Goal: Complete application form: Complete application form

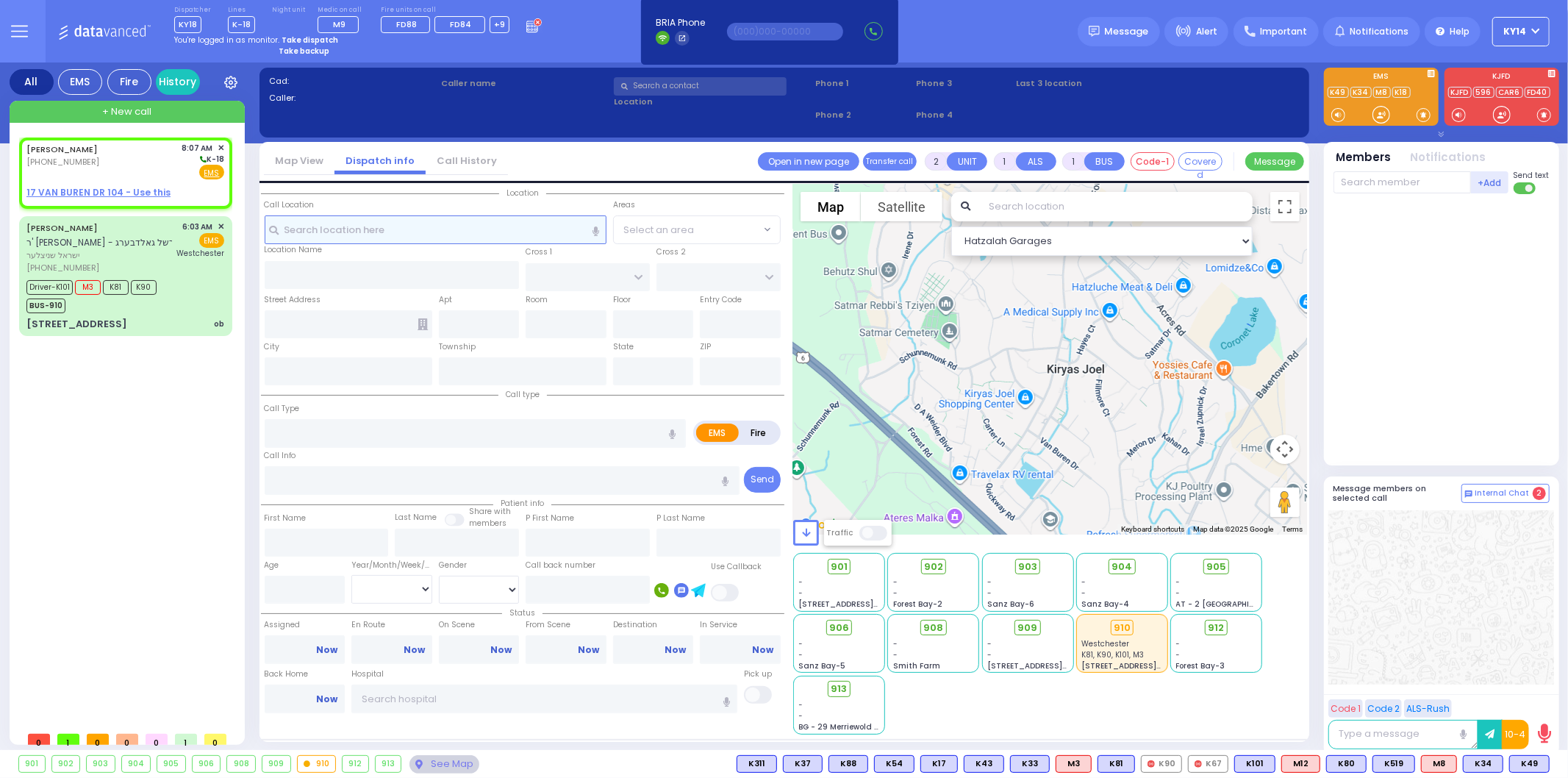
select select
radio input "true"
type input "[PERSON_NAME]"
select select
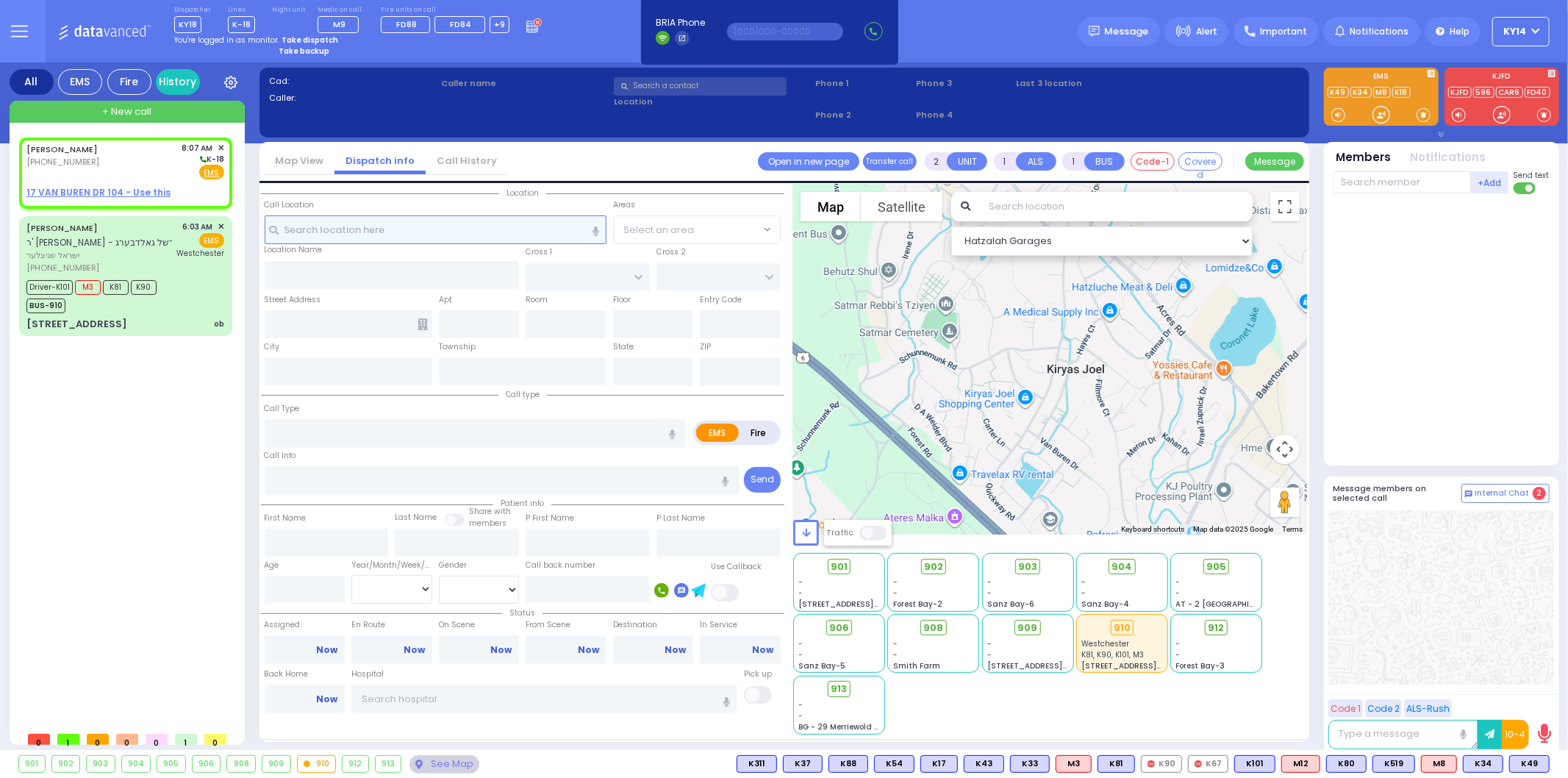
type input "08:07"
select select "Hatzalah Garages"
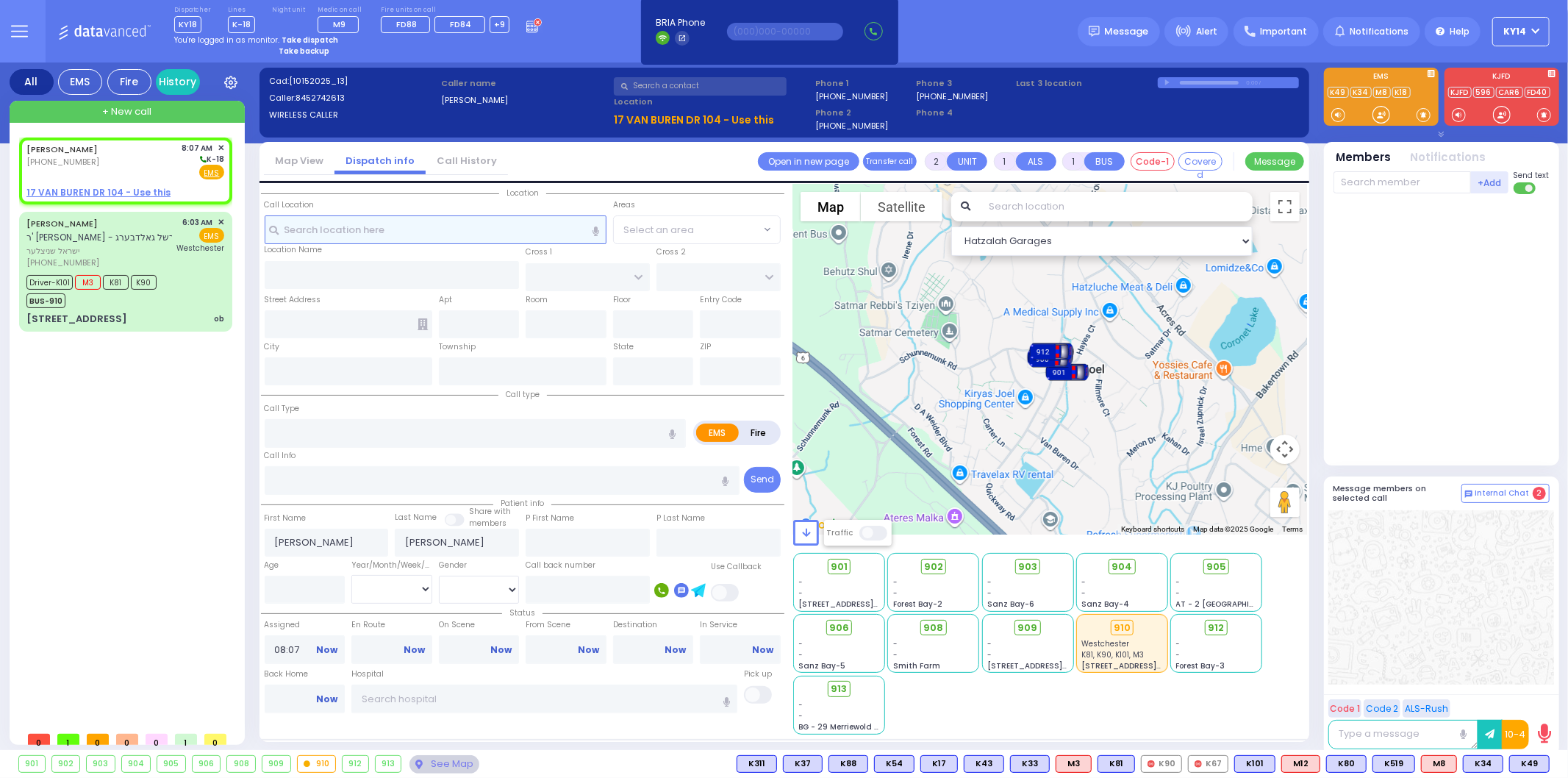
select select
radio input "true"
select select
select select "Hatzalah Garages"
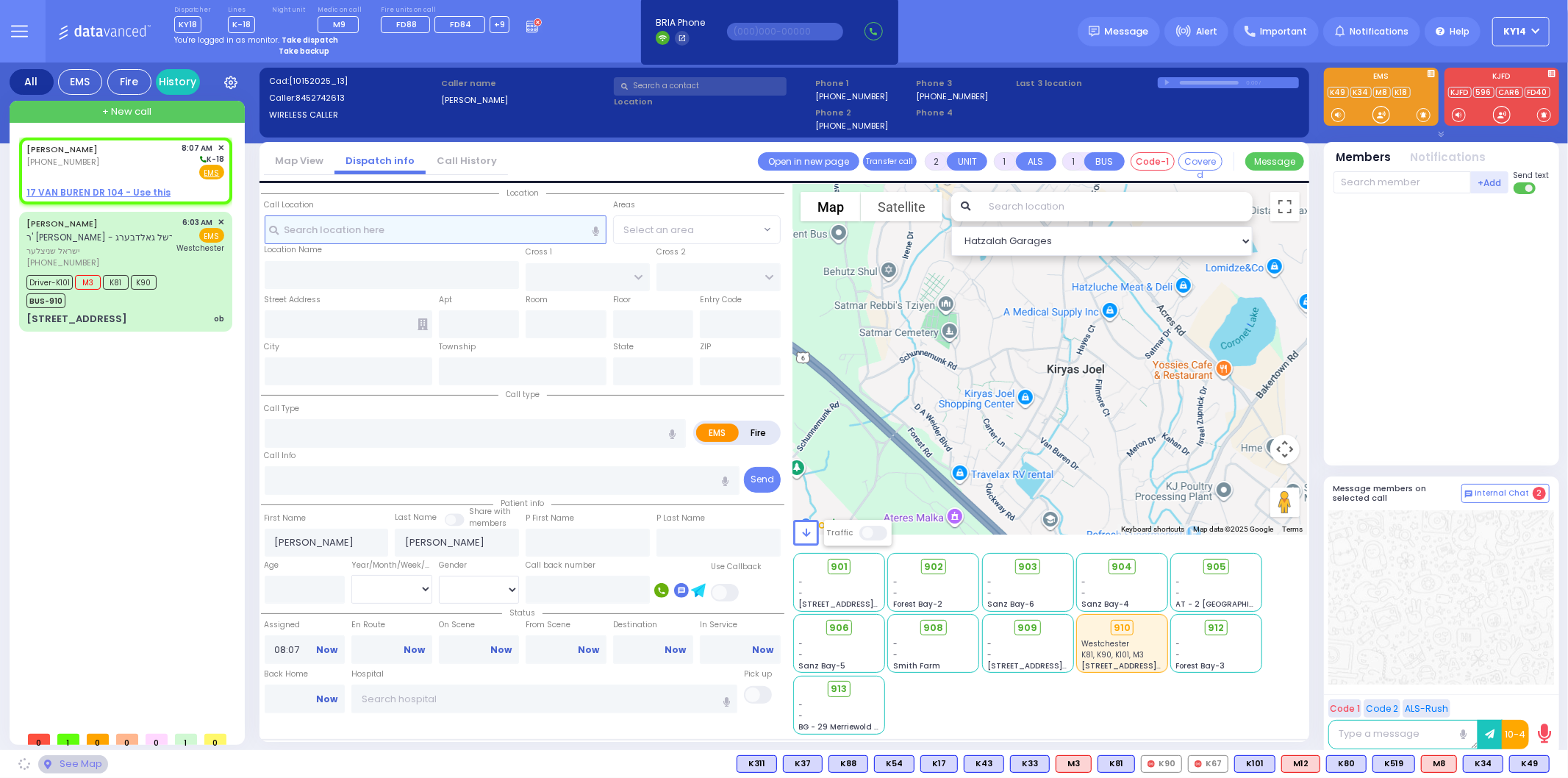
select select
radio input "true"
select select
select select "Hatzalah Garages"
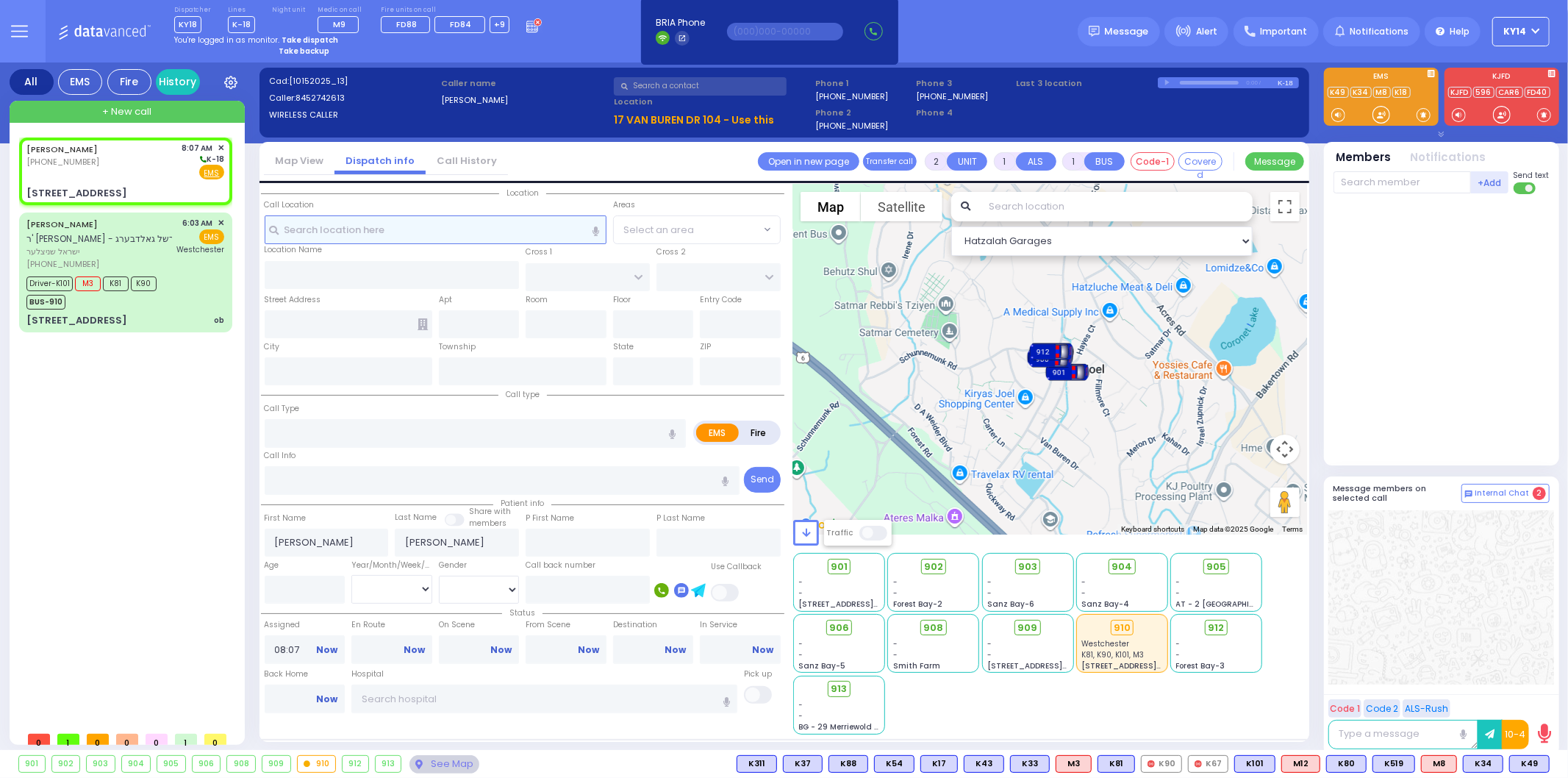
select select
radio input "true"
select select
select select "Hatzalah Garages"
type input "SHINEV COURT"
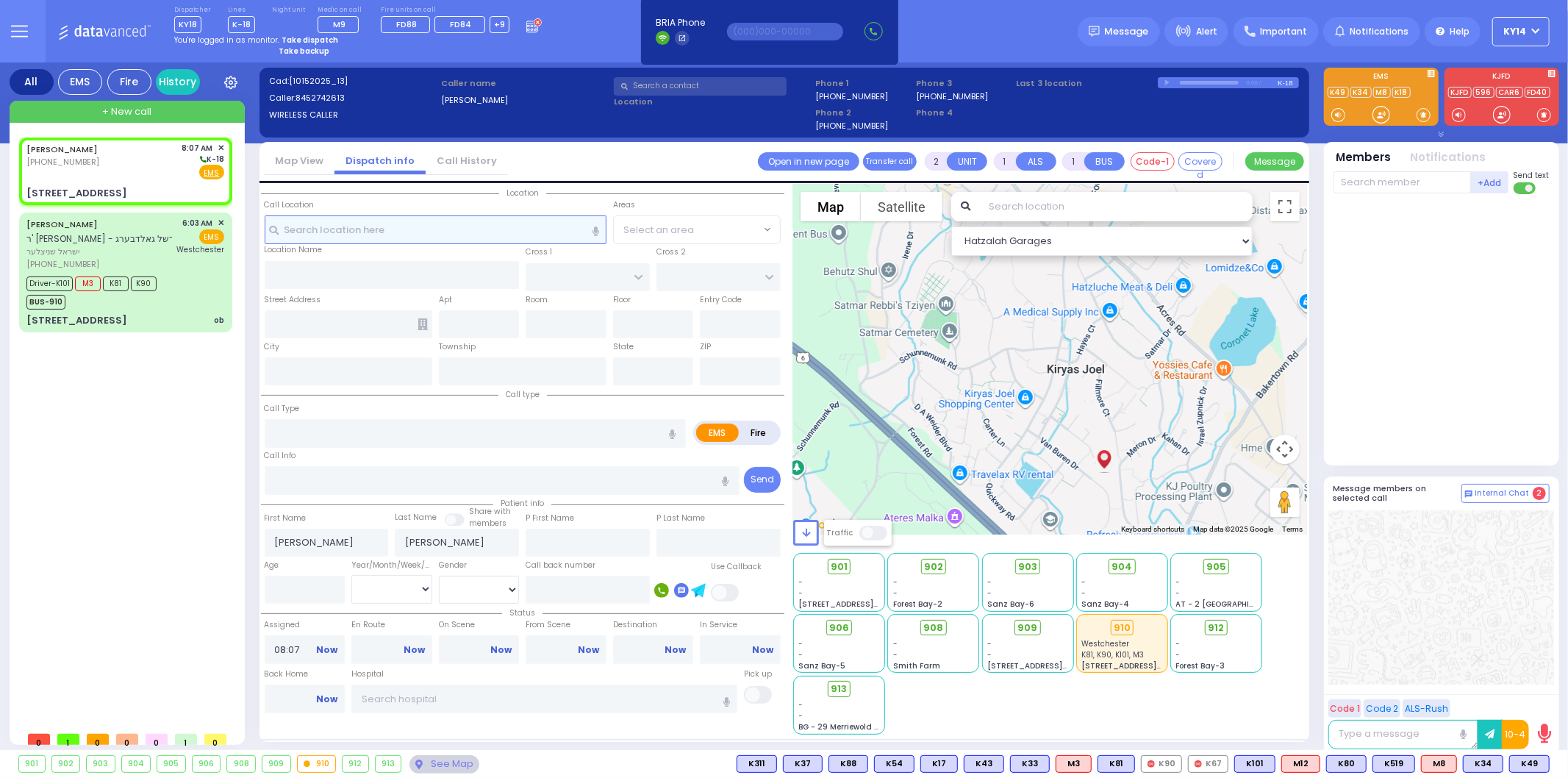
type input "QUICKWAY RD"
type input "[STREET_ADDRESS][PERSON_NAME]"
type input "104"
type input "[PERSON_NAME]"
type input "[US_STATE]"
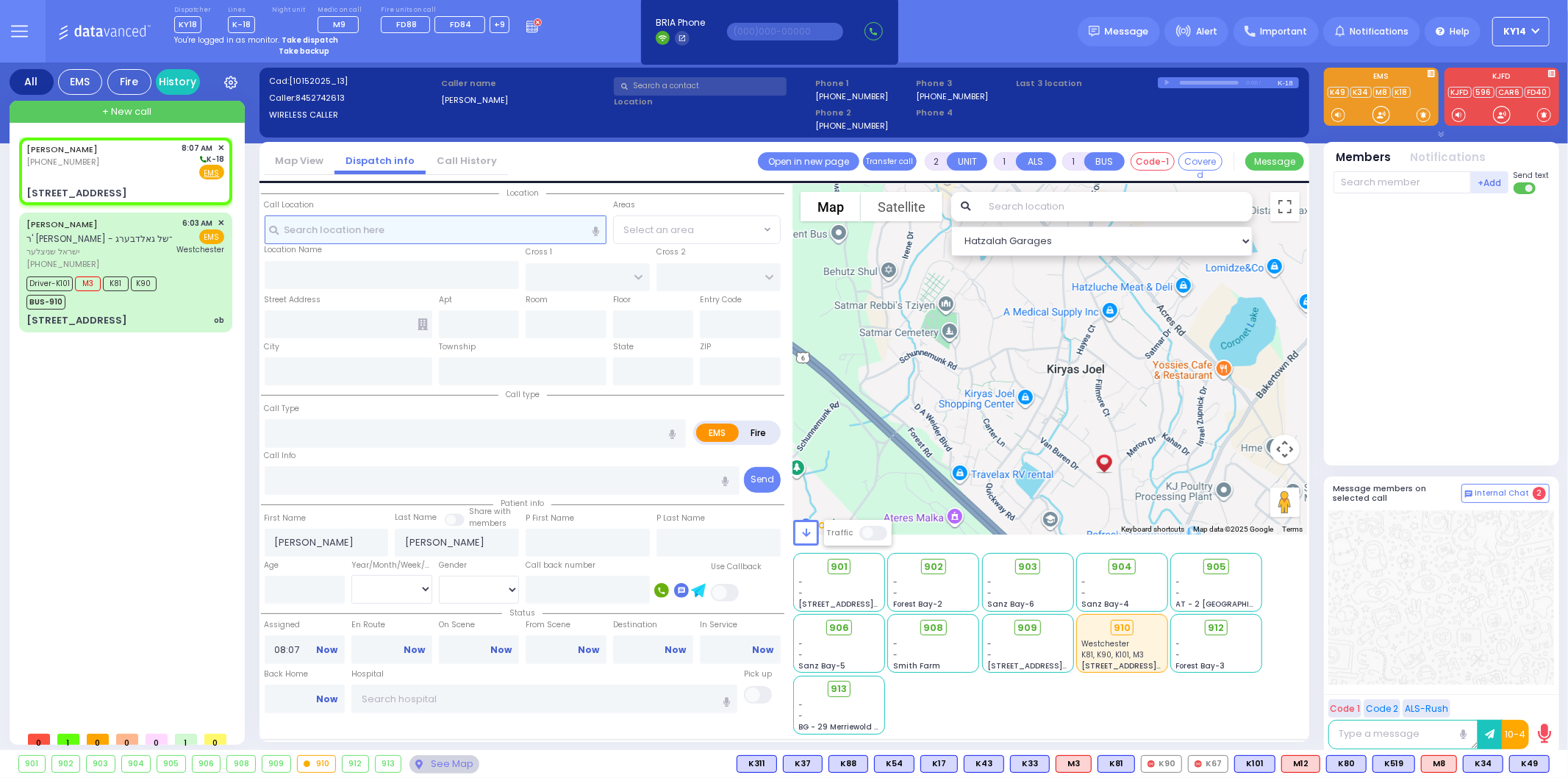
type input "10950"
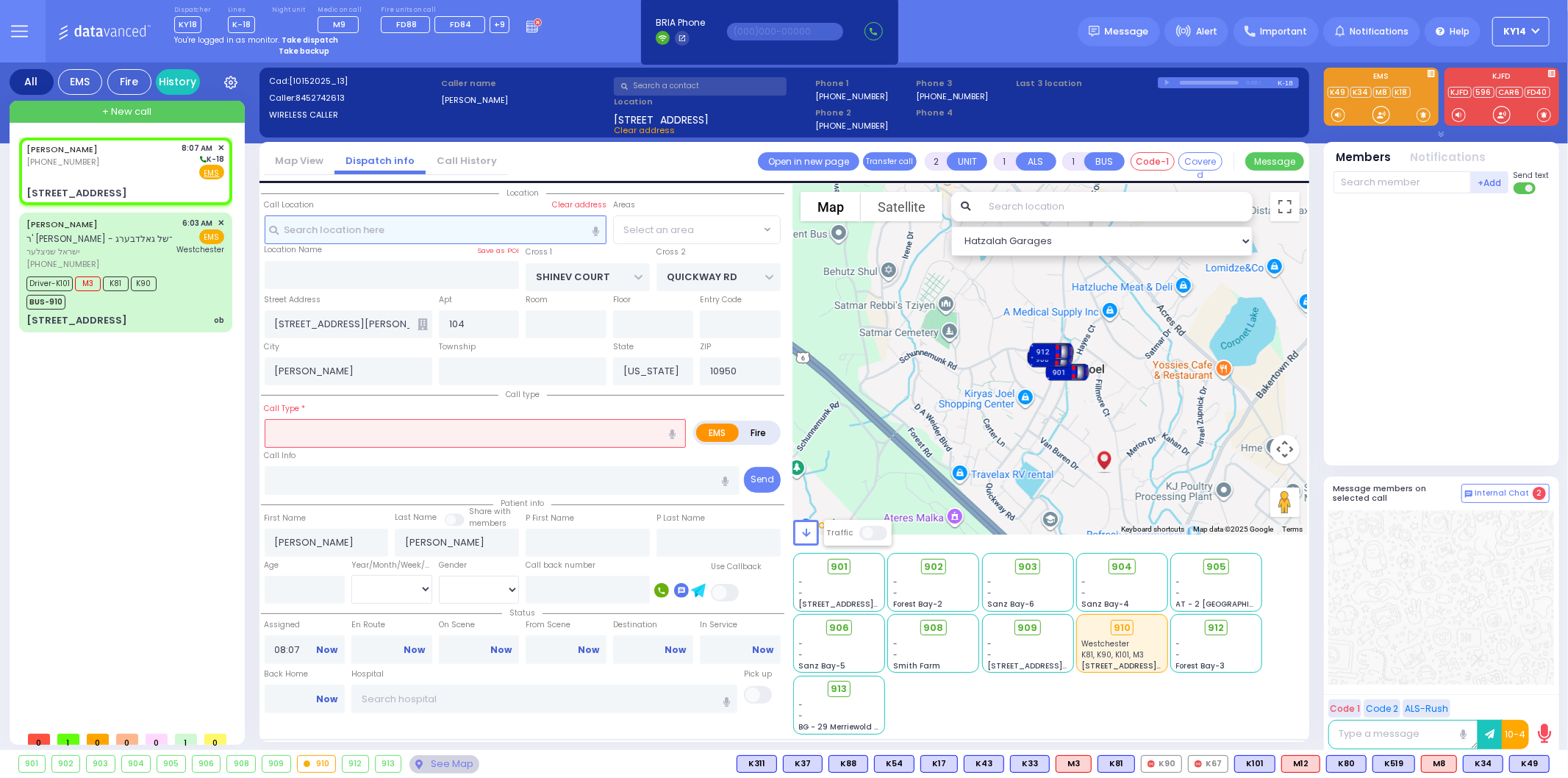
select select "SECTION 1"
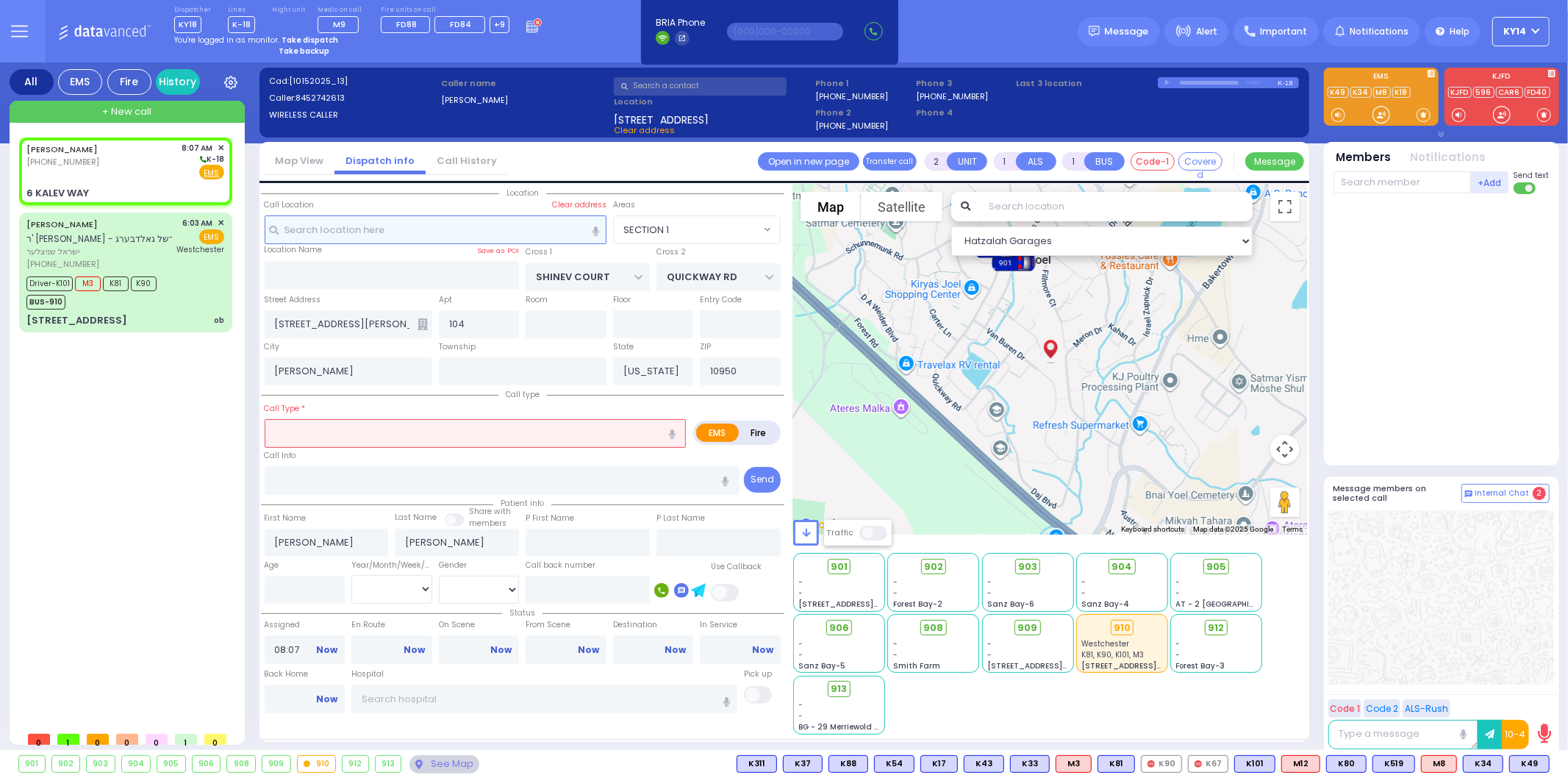
select select
radio input "true"
select select
select select "Hatzalah Garages"
type input "6 KALEV WAY"
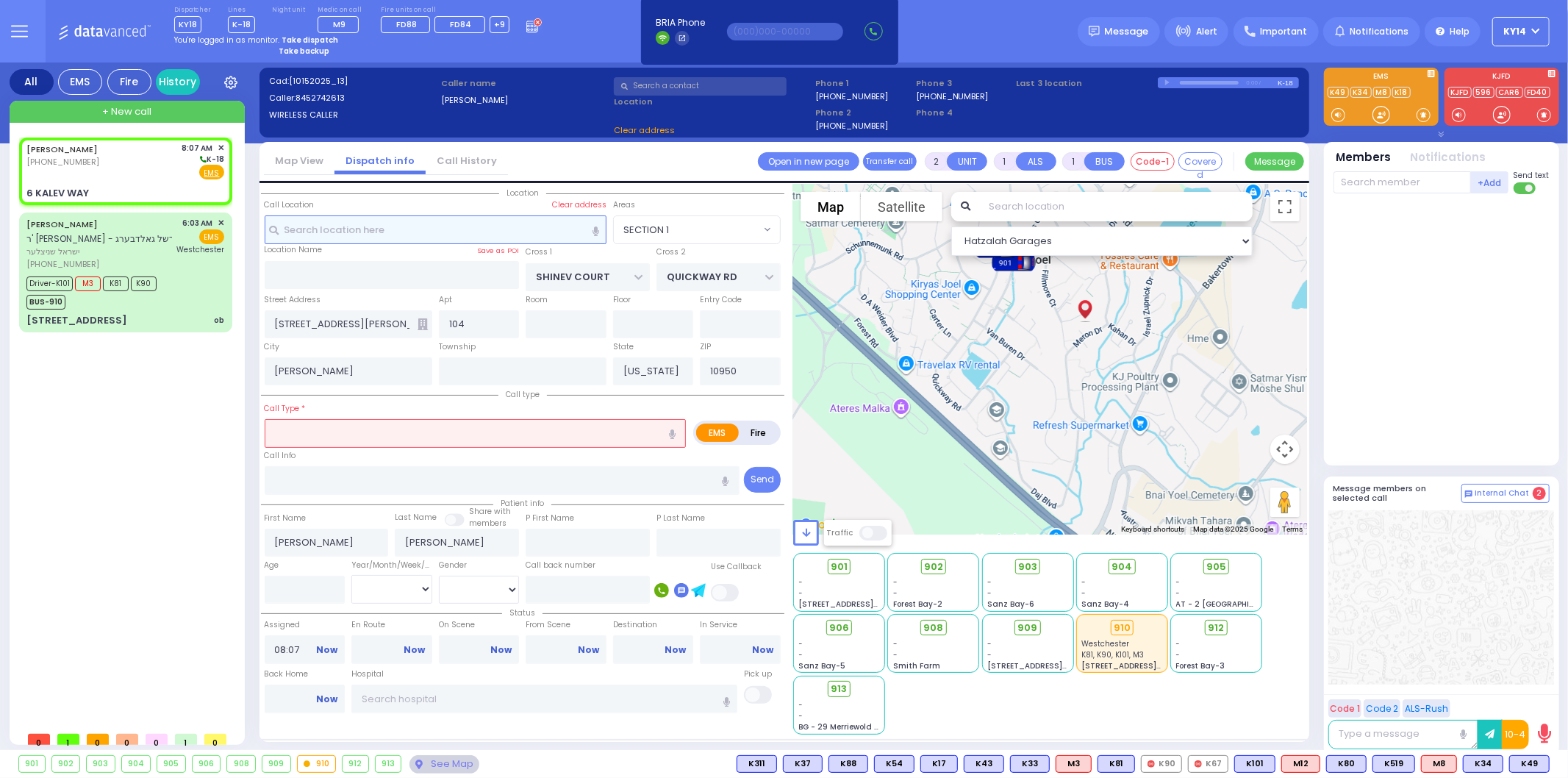
type input "MONROE"
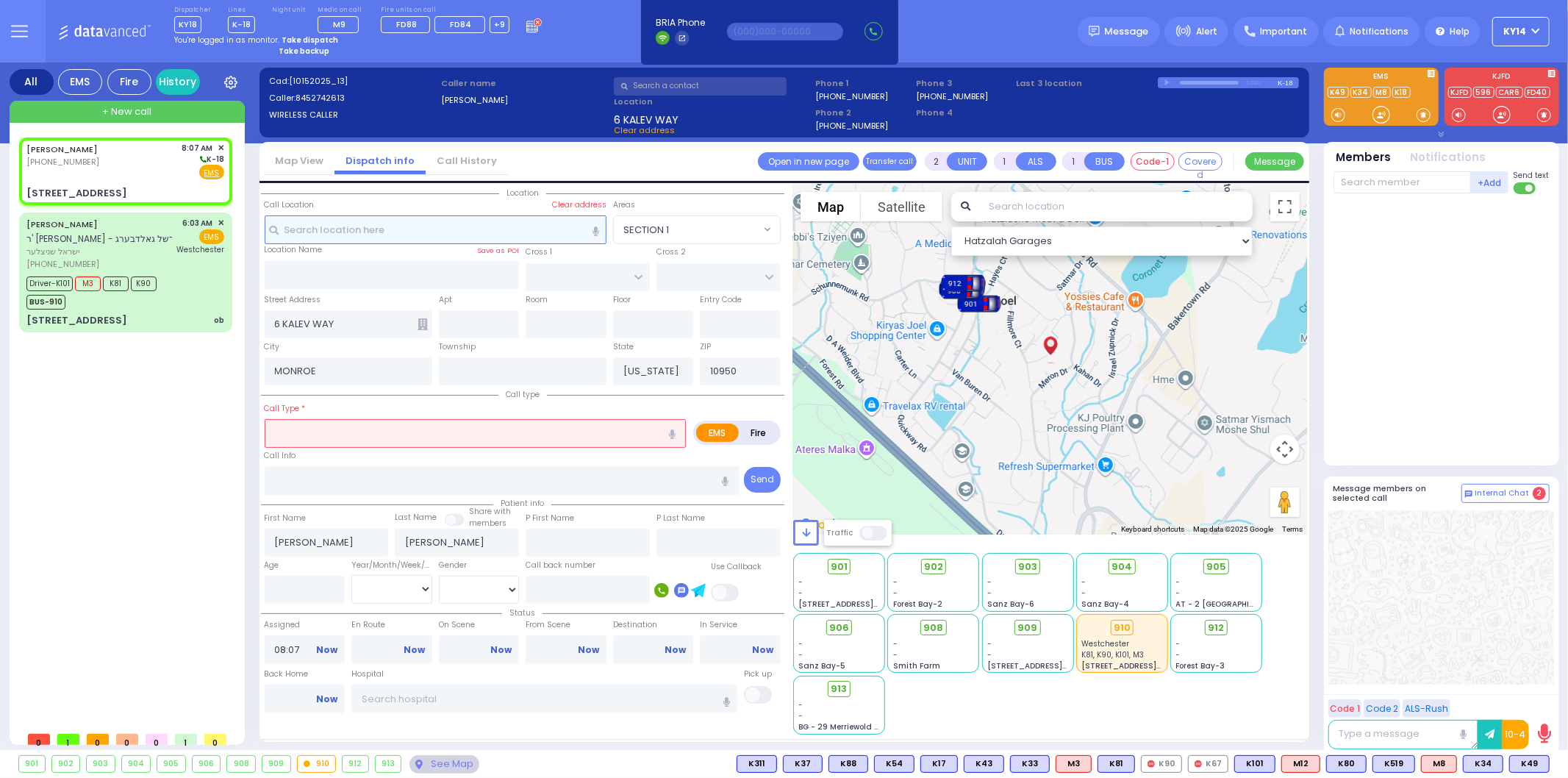
select select
radio input "true"
select select
select select "Hatzalah Garages"
type input "101"
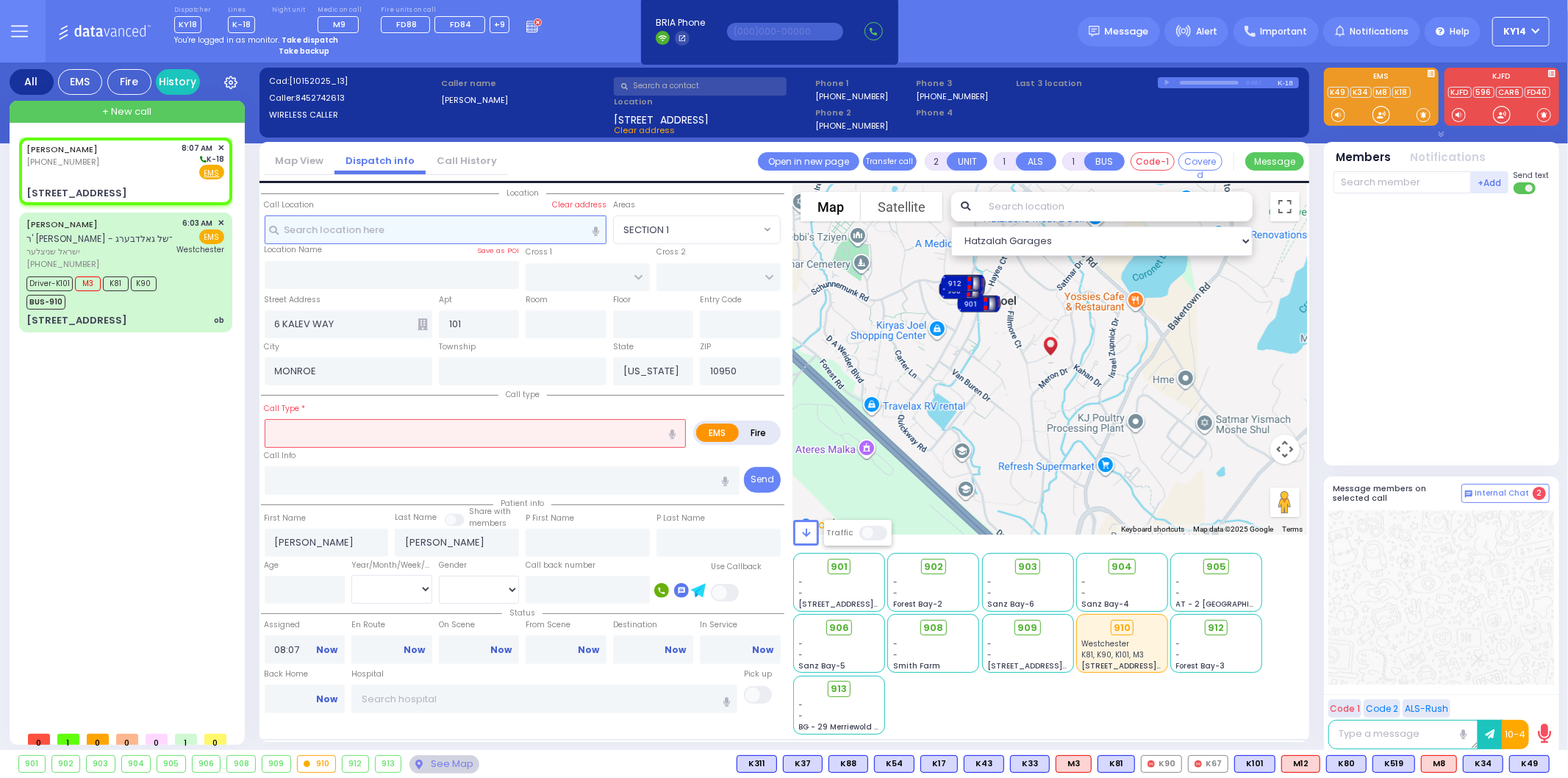
select select
radio input "true"
select select
select select "Hatzalah Garages"
select select
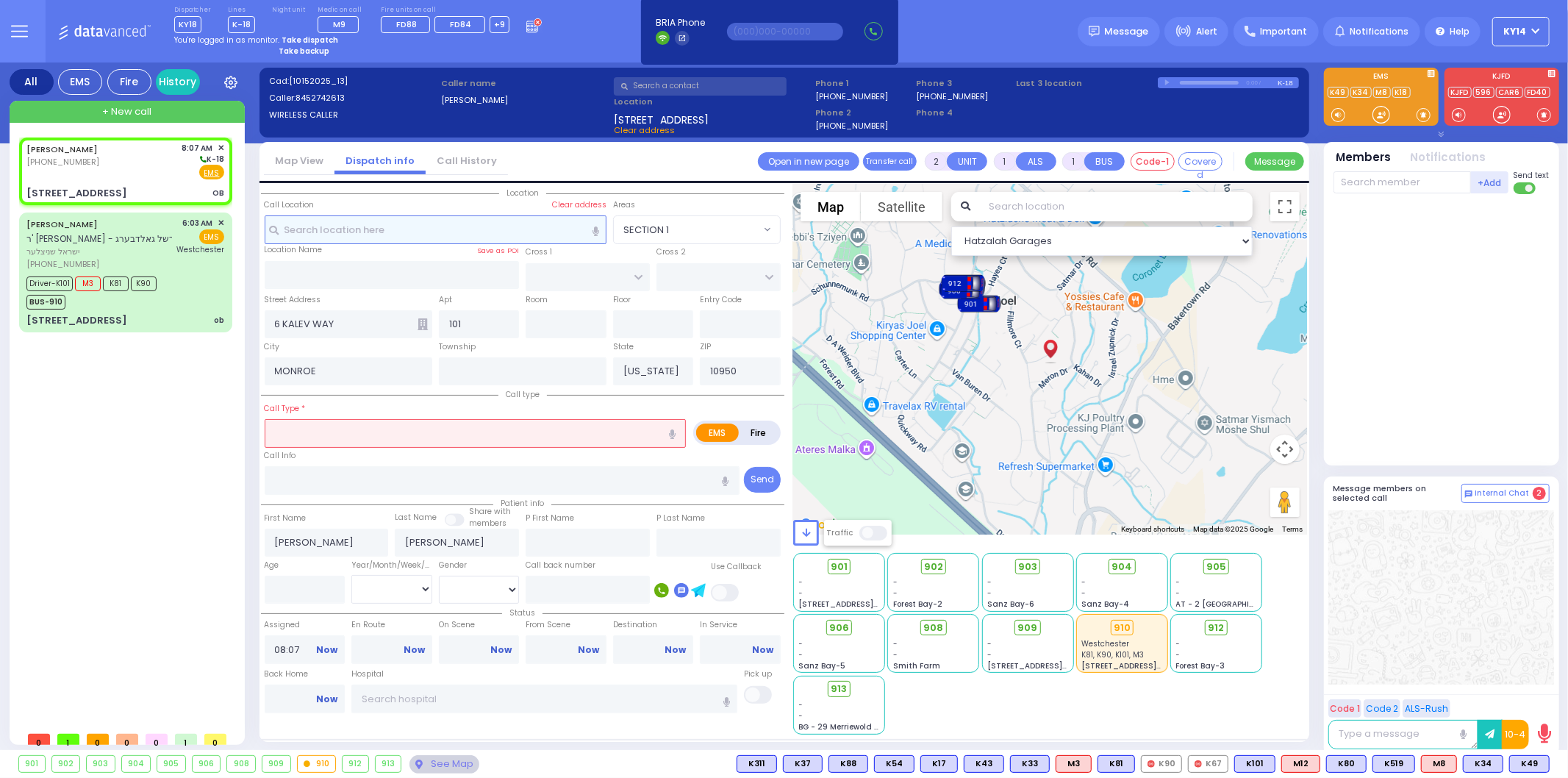
type input "OB"
radio input "true"
select select
select select "Hatzalah Garages"
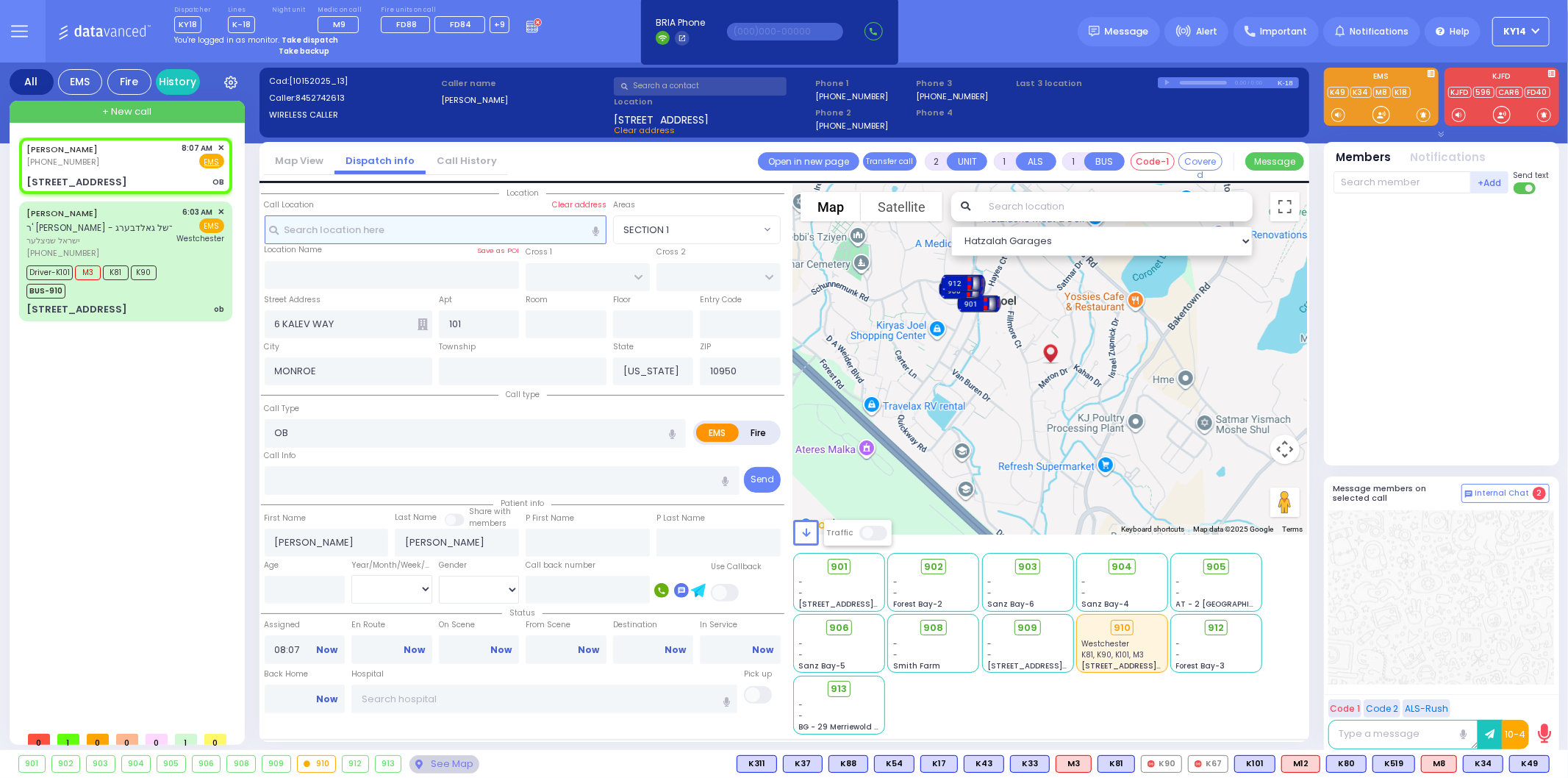
select select
radio input "true"
select select
select select "Hatzalah Garages"
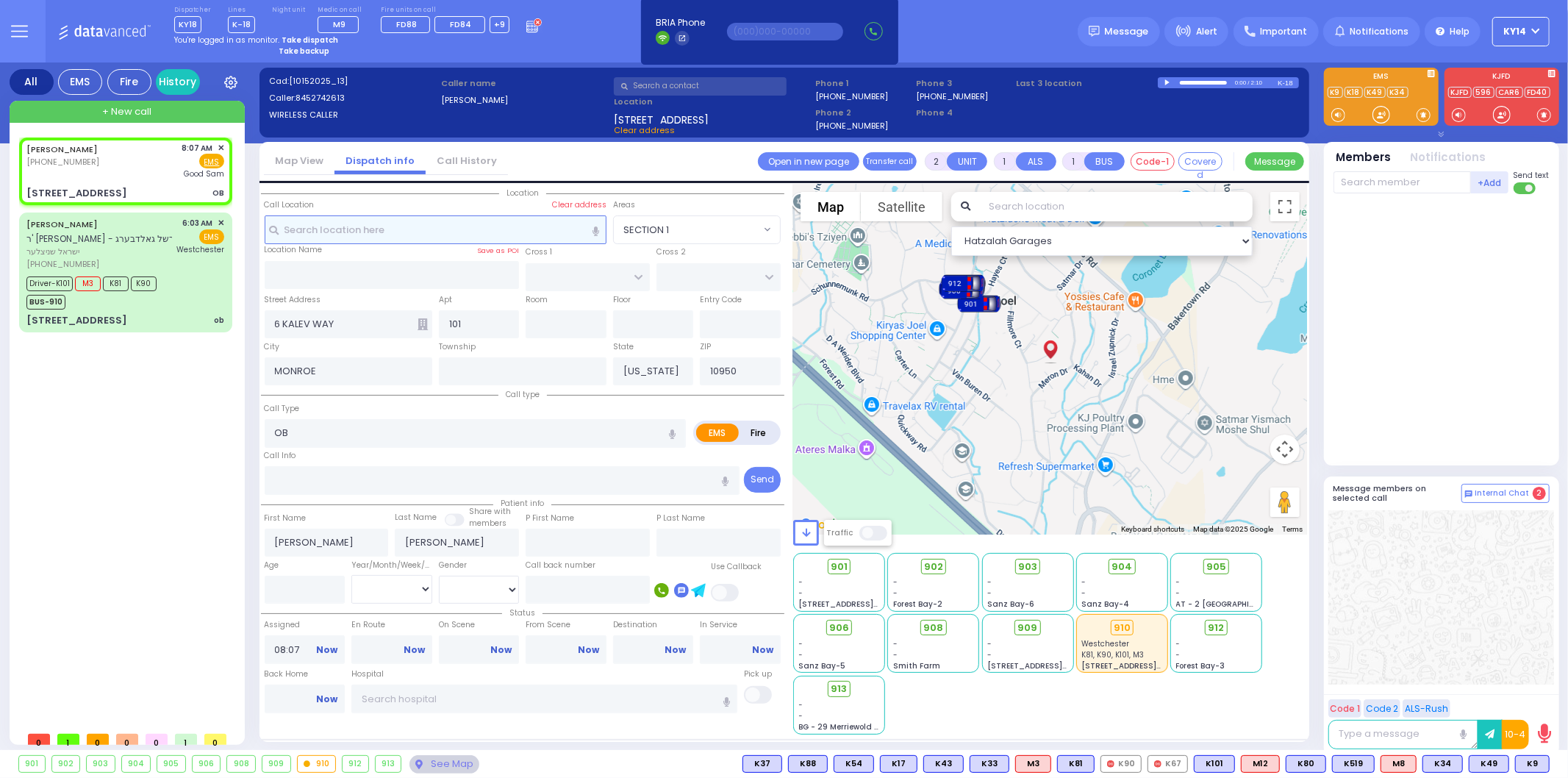
select select
radio input "true"
select select
type input "[GEOGRAPHIC_DATA]"
select select "Hatzalah Garages"
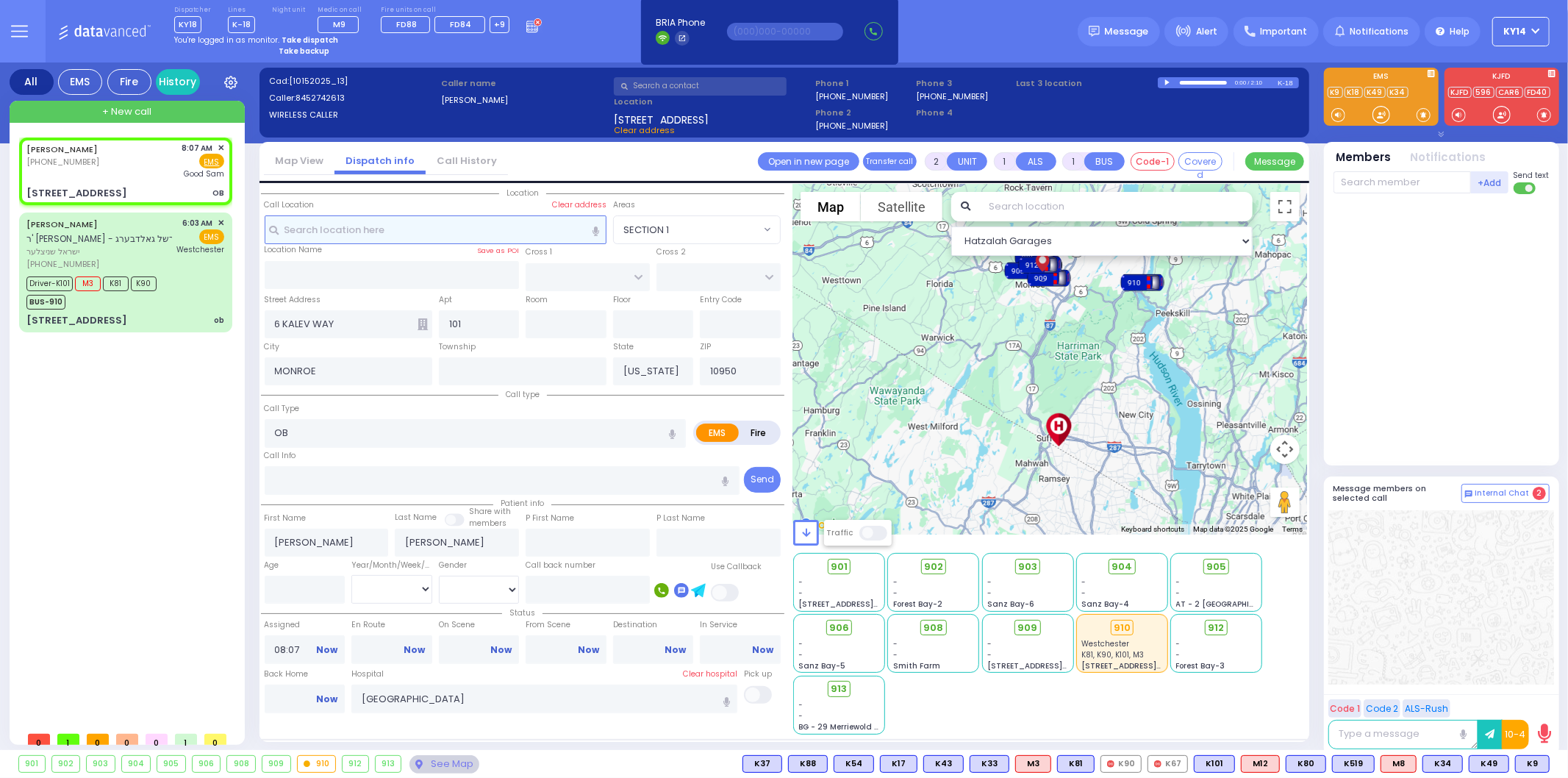
select select
radio input "true"
select select
type input "08:09"
select select "Hatzalah Garages"
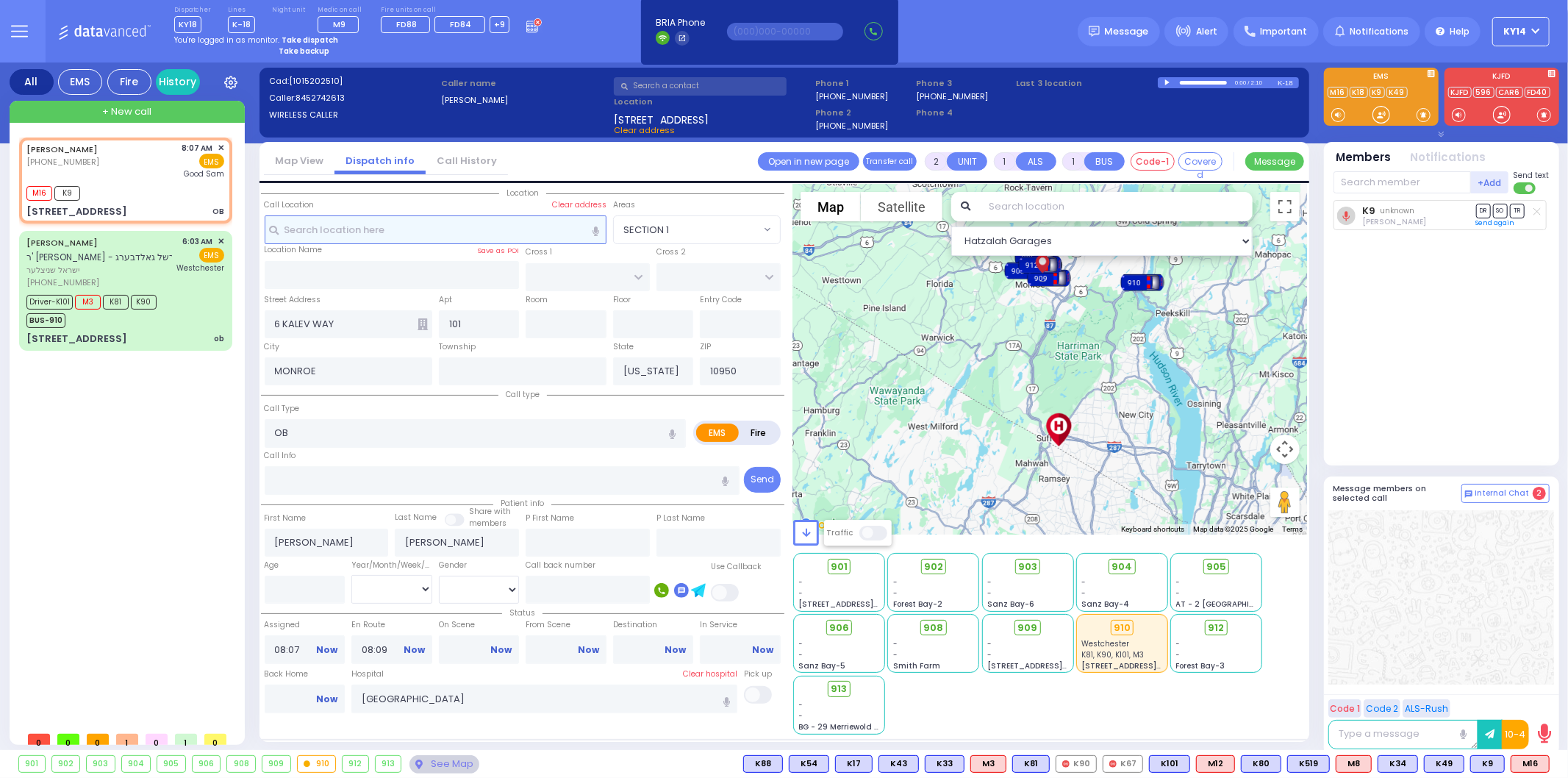
select select
radio input "true"
select select
select select "Hatzalah Garages"
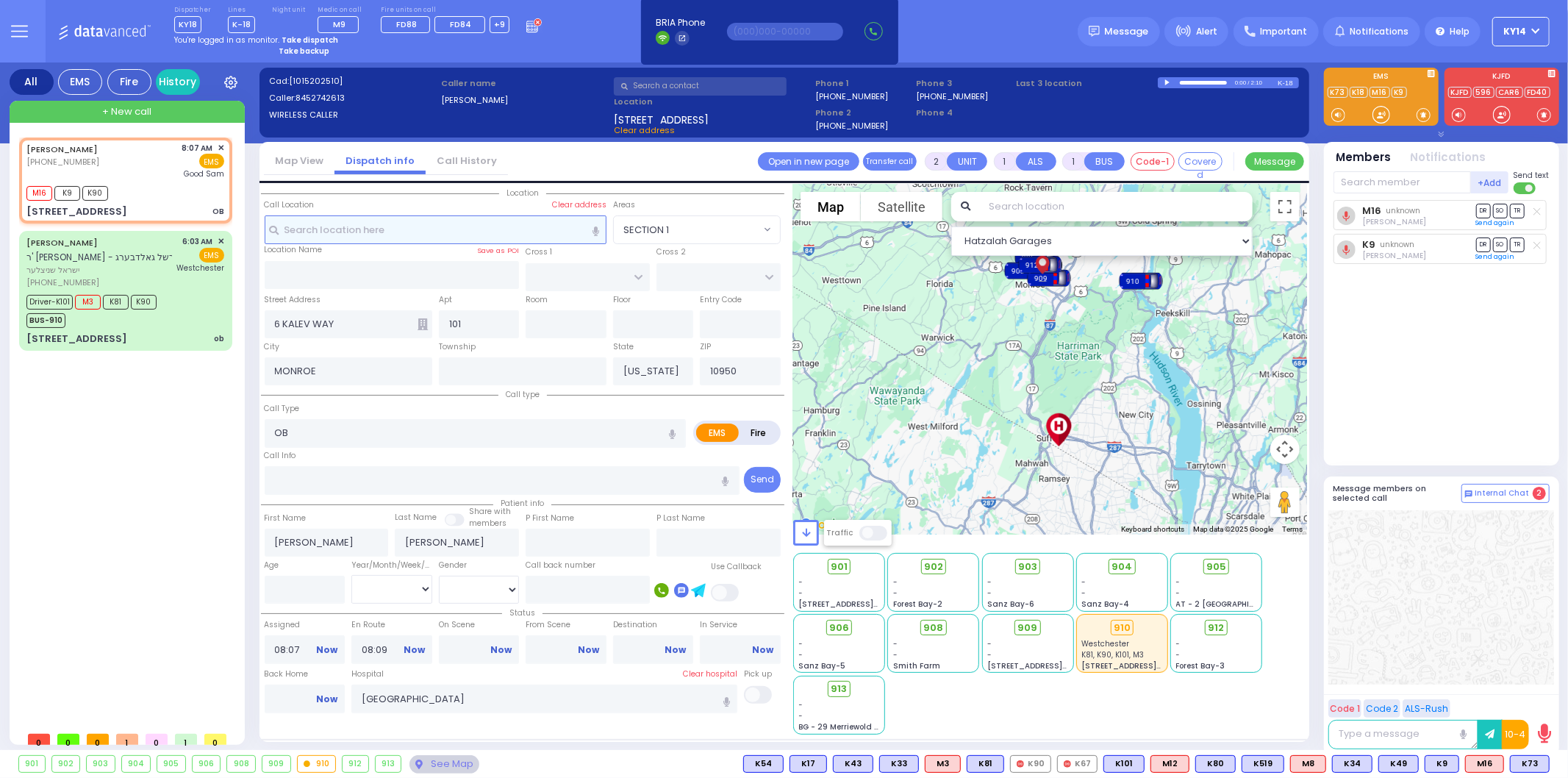
select select
radio input "true"
select select
select select "Hatzalah Garages"
select select
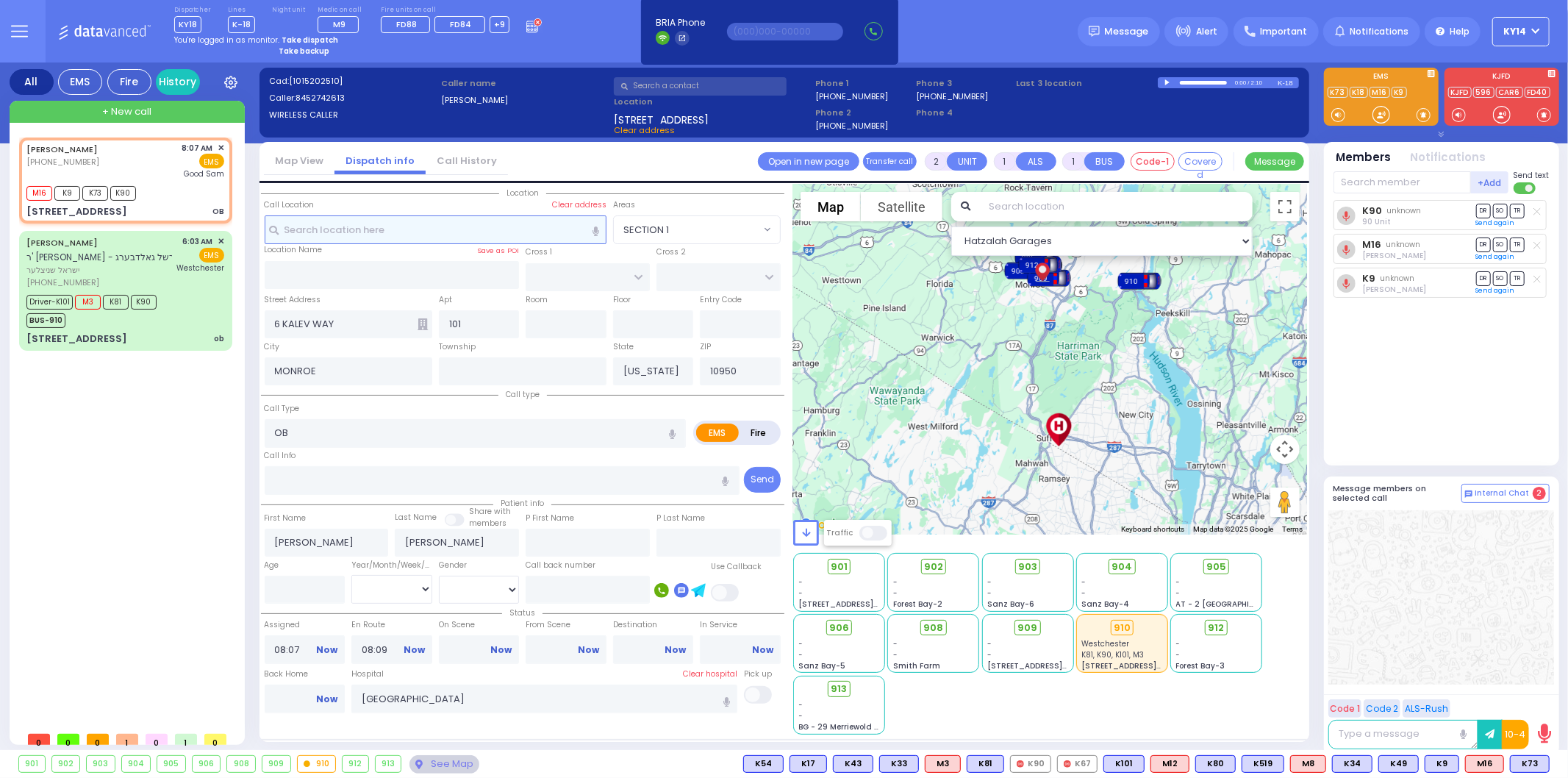
radio input "true"
select select
select select "Hatzalah Garages"
select select
radio input "true"
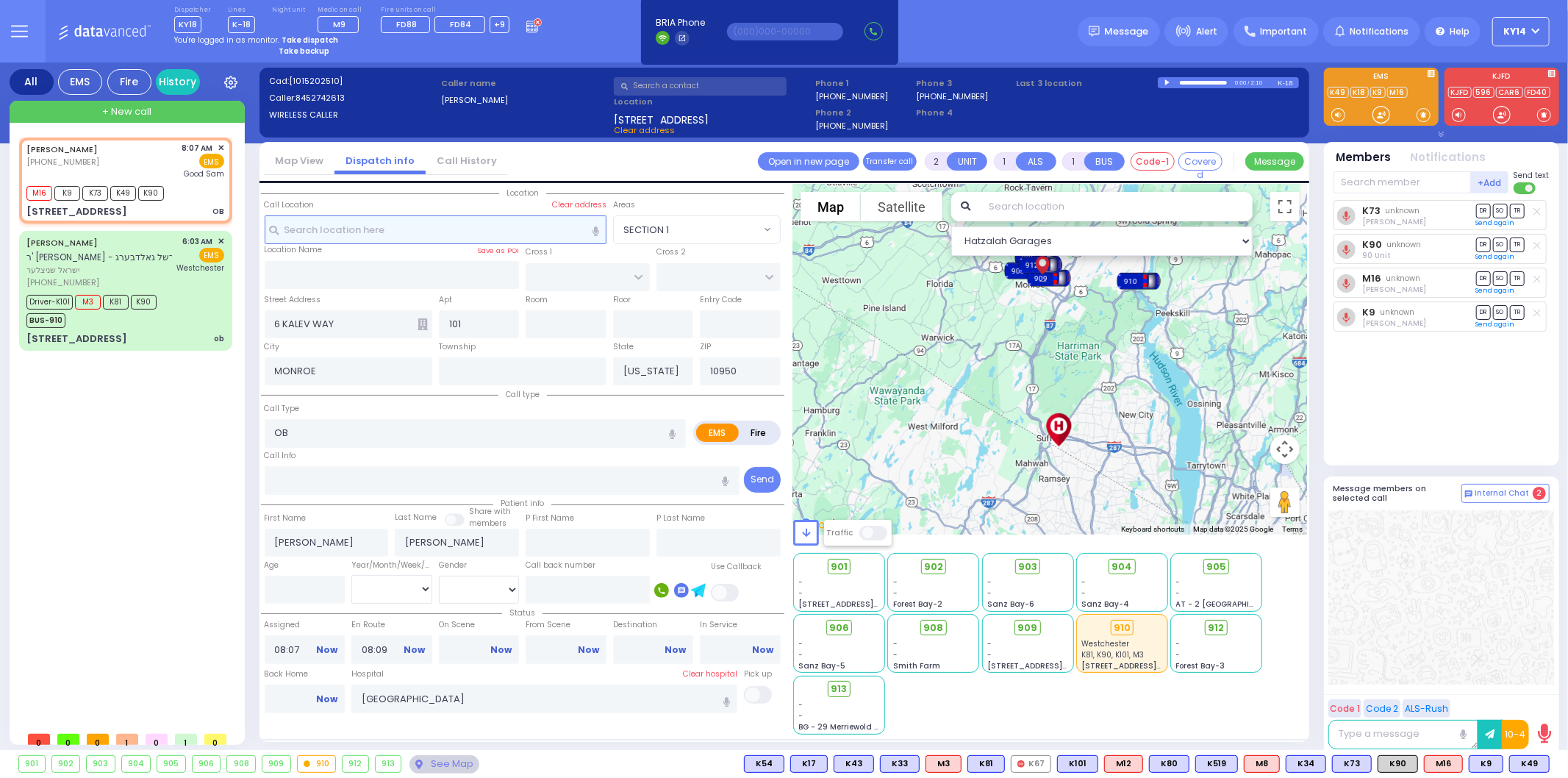
select select
select select "Hatzalah Garages"
type input "6"
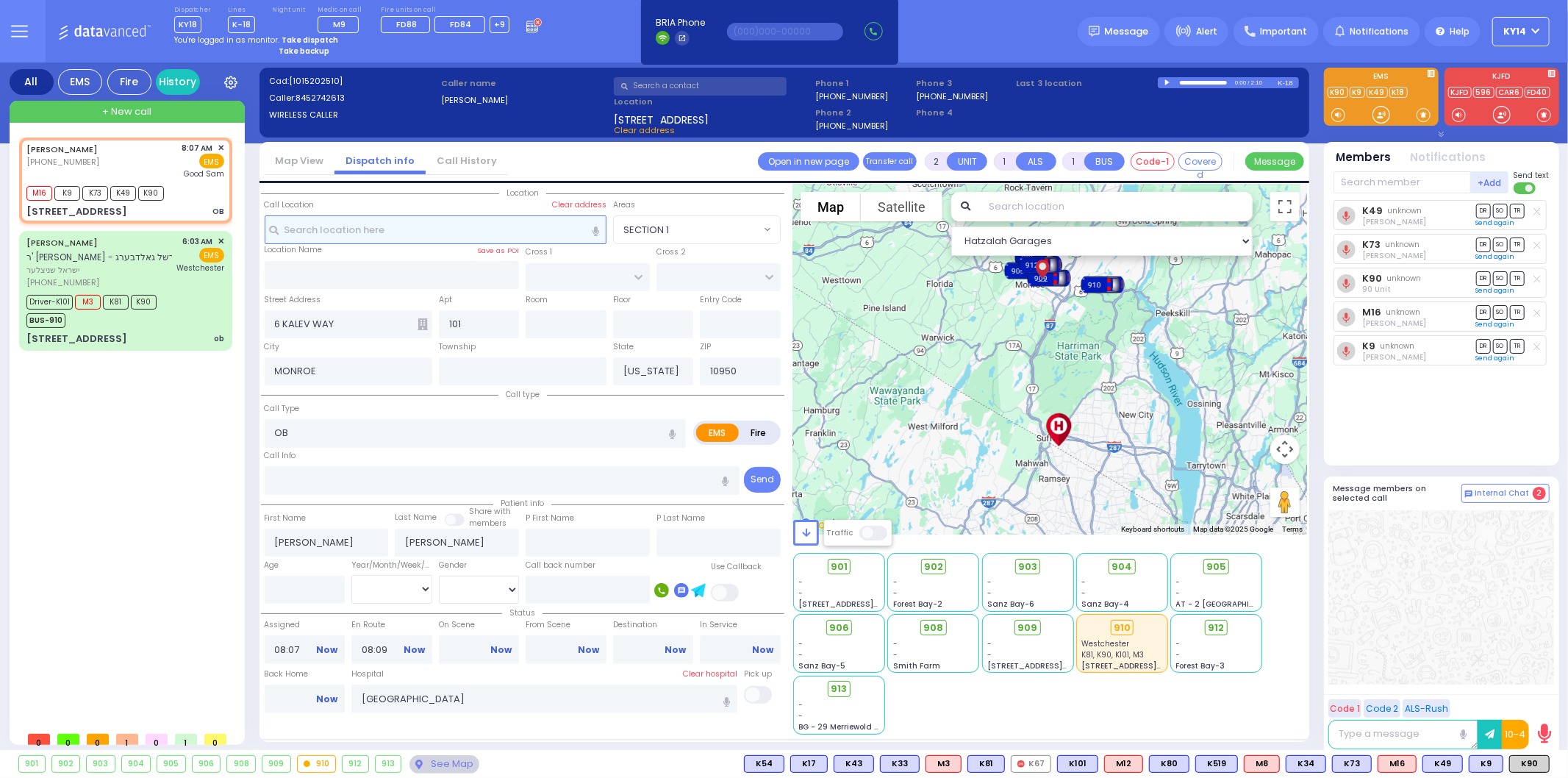
select select
radio input "true"
type input "Unknown"
select select "Year"
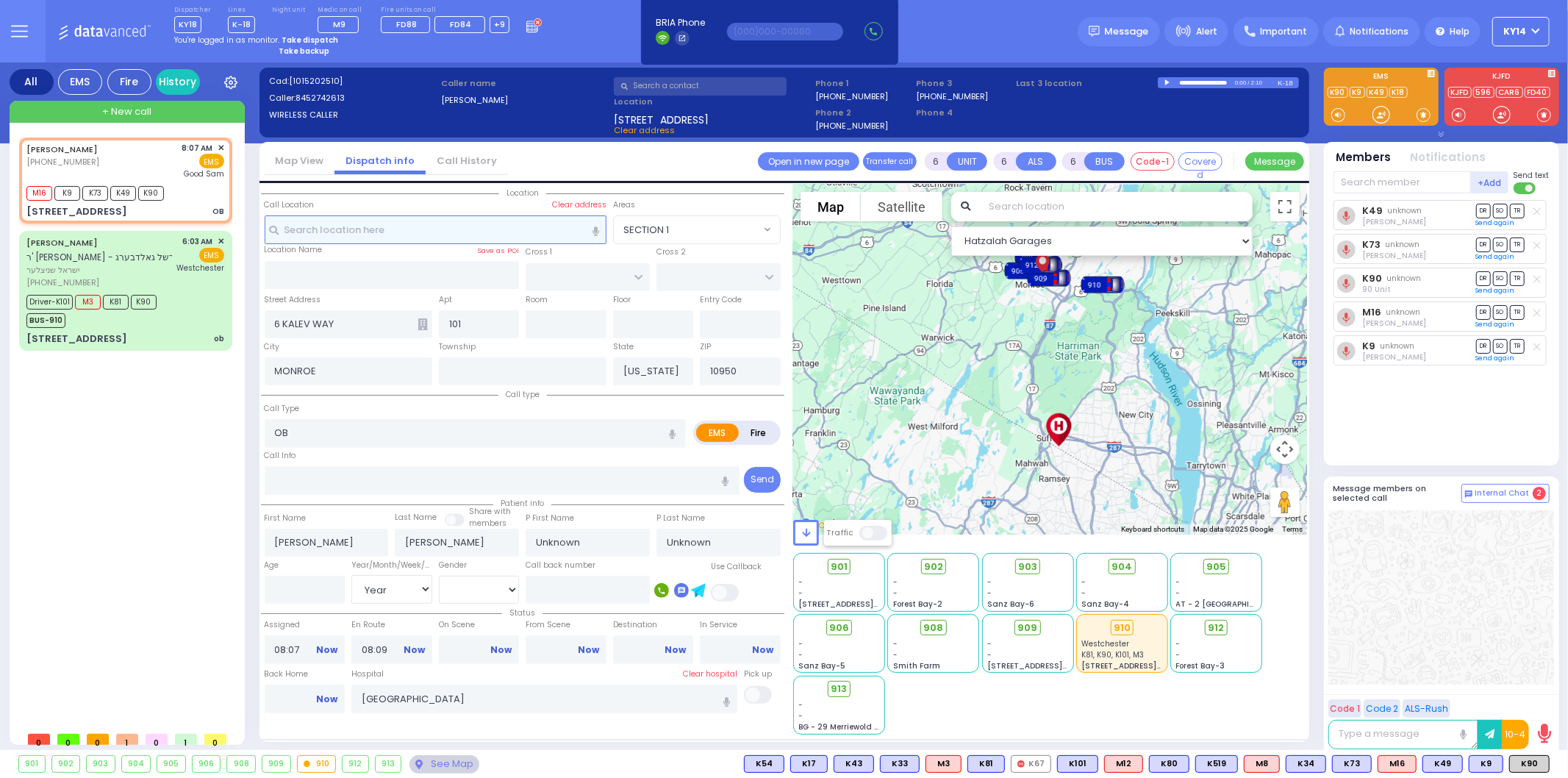
select select "Hatzalah Garages"
select select
radio input "true"
select select "Year"
type input "08:11"
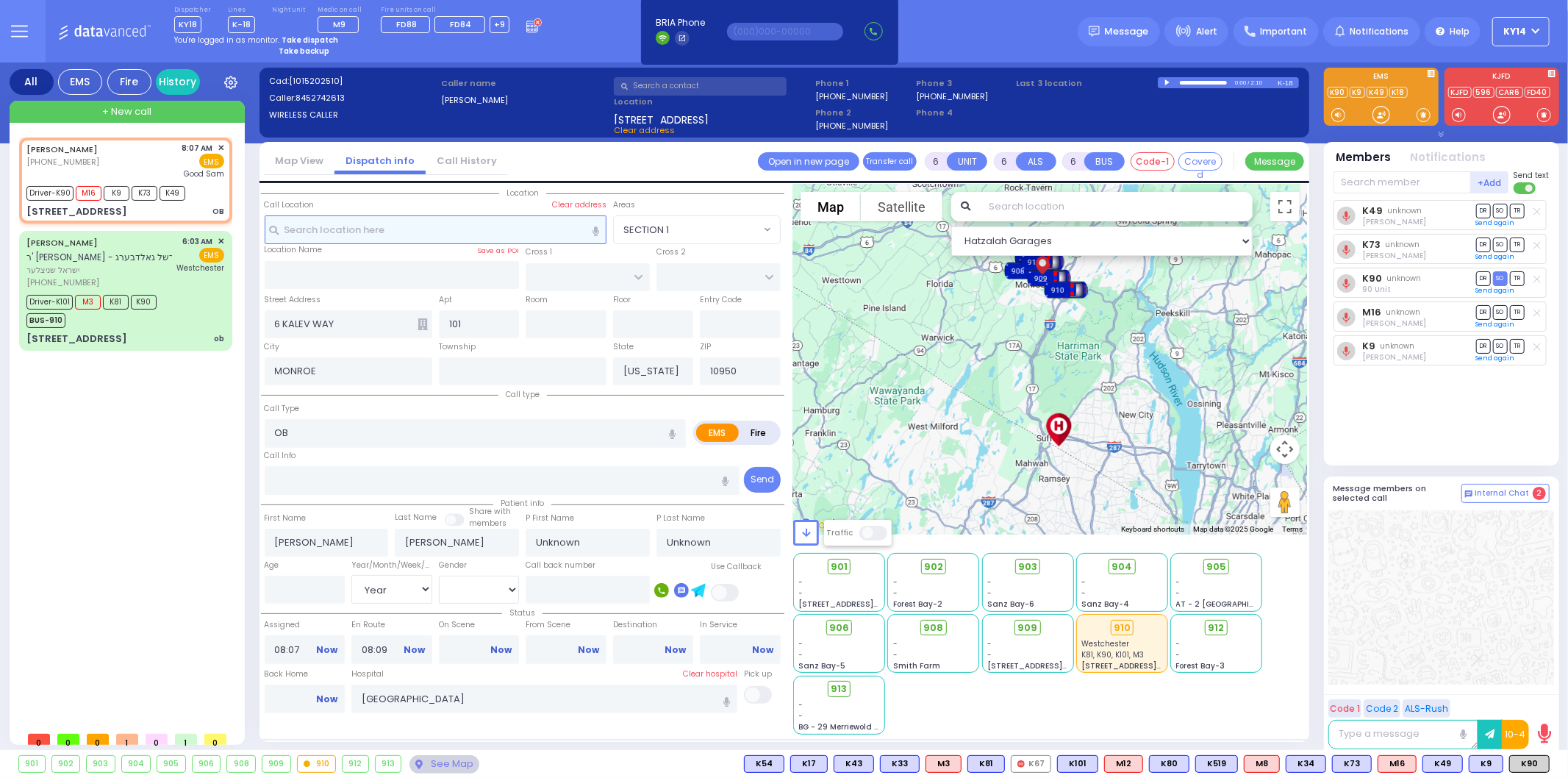
type input "08:20"
select select "Hatzalah Garages"
select select
radio input "true"
select select "Year"
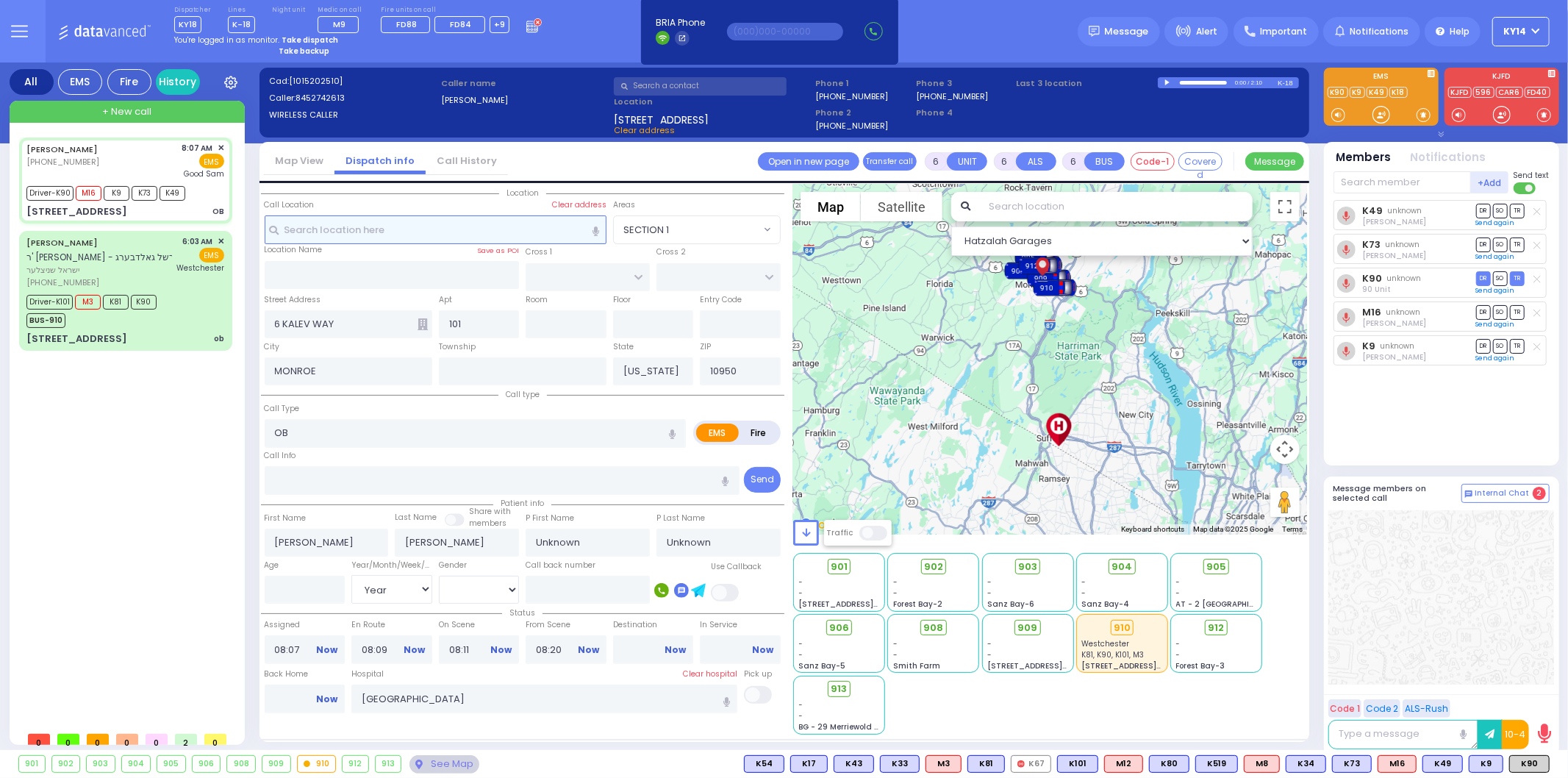
select select "Hatzalah Garages"
